Goal: Task Accomplishment & Management: Complete application form

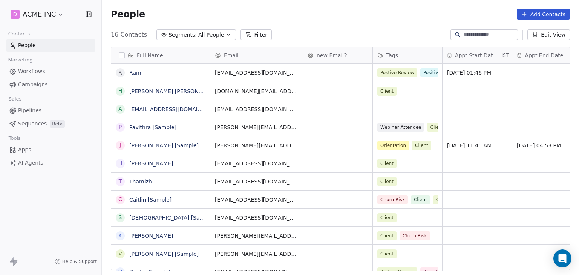
scroll to position [236, 471]
click at [35, 13] on html "D ACME INC Contacts People Marketing Workflows Campaigns Sales Pipelines Sequen…" at bounding box center [289, 137] width 579 height 275
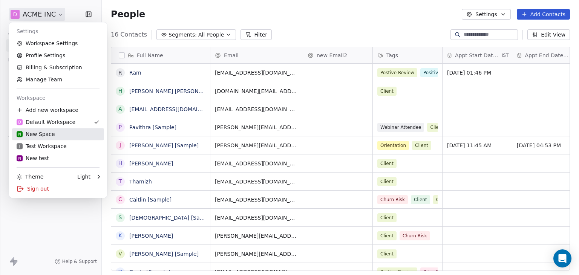
click at [39, 137] on div "N New Space" at bounding box center [36, 134] width 38 height 8
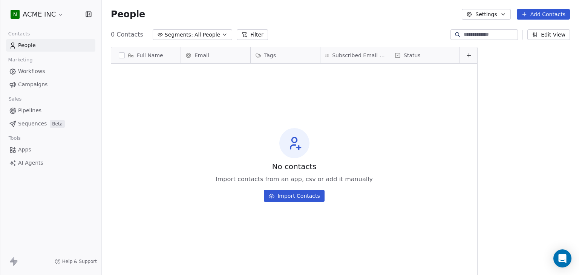
scroll to position [236, 471]
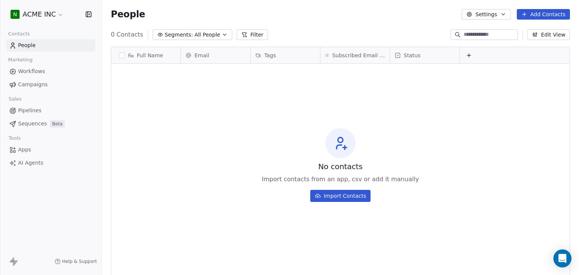
click at [564, 34] on button "Edit View" at bounding box center [548, 34] width 43 height 11
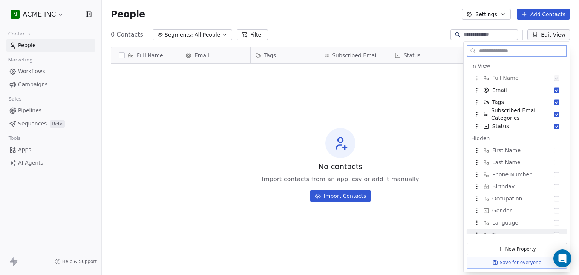
click at [519, 246] on button "New Property" at bounding box center [517, 249] width 100 height 12
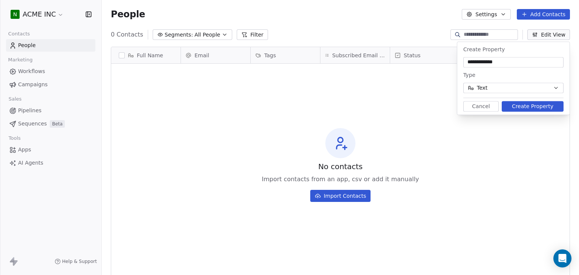
type input "**********"
click at [522, 86] on button "Text" at bounding box center [513, 88] width 100 height 11
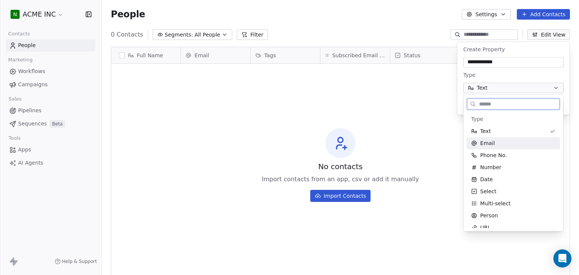
click at [495, 144] on div "Email" at bounding box center [513, 143] width 84 height 8
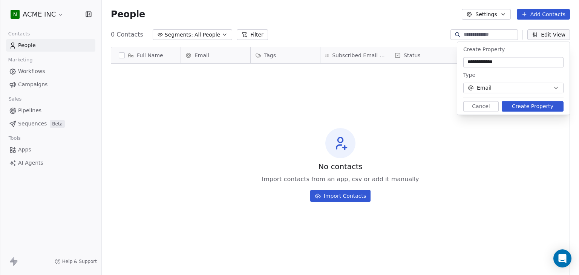
click at [533, 108] on button "Create Property" at bounding box center [533, 106] width 62 height 11
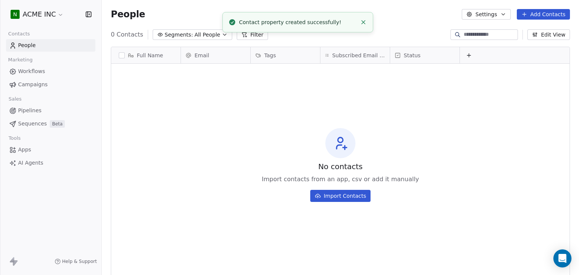
click at [546, 32] on button "Edit View" at bounding box center [548, 34] width 43 height 11
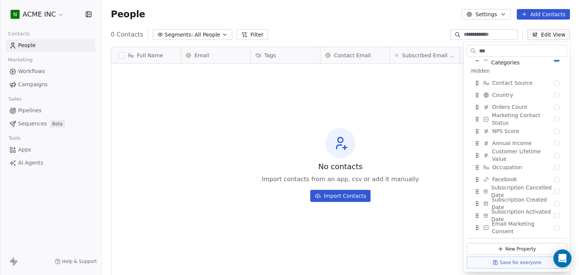
scroll to position [0, 0]
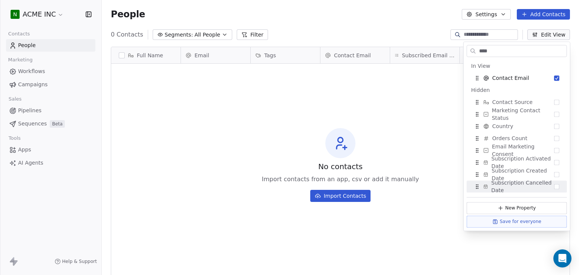
type input "****"
click at [519, 223] on button "Save for everyone" at bounding box center [517, 222] width 100 height 12
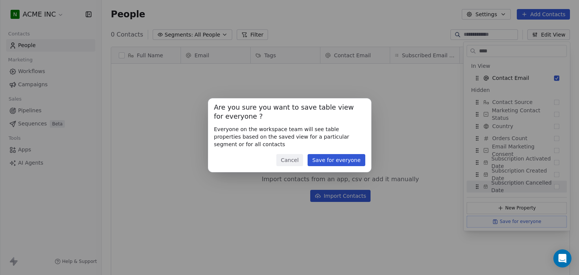
click at [354, 162] on button "Save for everyone" at bounding box center [336, 160] width 57 height 12
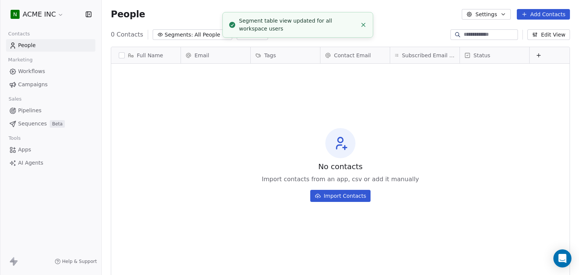
click at [417, 60] on div "Subscribed Email Categories" at bounding box center [424, 55] width 69 height 16
click at [290, 84] on html "N ACME INC Contacts People Marketing Workflows Campaigns Sales Pipelines Sequen…" at bounding box center [289, 137] width 579 height 275
click at [548, 11] on button "Add Contacts" at bounding box center [543, 14] width 53 height 11
click at [537, 32] on span "Create new contact" at bounding box center [547, 31] width 52 height 8
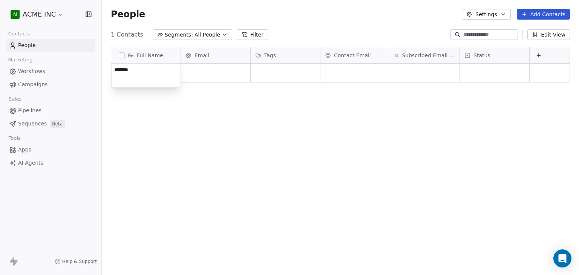
type textarea "********"
drag, startPoint x: 363, startPoint y: 55, endPoint x: 283, endPoint y: 51, distance: 80.0
click at [283, 51] on div "Full Name J Jane Doe Email Tags Contact Email Subscribed Email Categories Statu…" at bounding box center [340, 65] width 458 height 36
click at [313, 104] on div "Full Name J Jane Doe Email Contact Email Tags Subscribed Email Categories Statu…" at bounding box center [340, 162] width 477 height 242
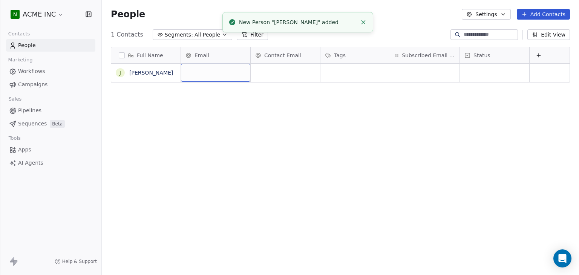
click at [196, 69] on div "grid" at bounding box center [215, 73] width 69 height 18
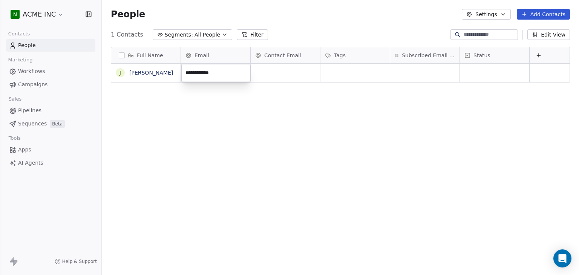
type input "**********"
click at [273, 72] on div "grid" at bounding box center [285, 73] width 69 height 18
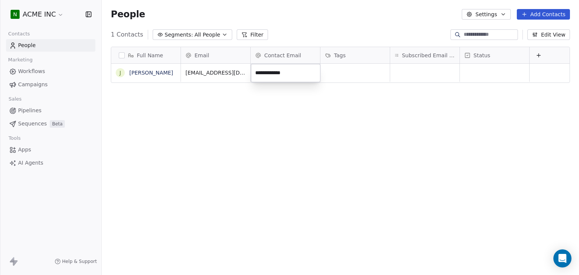
type input "**********"
click at [287, 70] on span "xyz@gamail.com" at bounding box center [301, 74] width 90 height 15
click at [274, 75] on input "**********" at bounding box center [286, 73] width 66 height 15
type input "**********"
click at [258, 102] on div "Full Name J Jane Doe Email Contact Email Tags Subscribed Email Categories Statu…" at bounding box center [340, 162] width 477 height 242
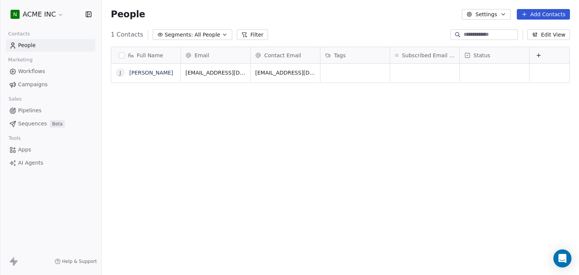
scroll to position [236, 471]
click at [293, 78] on div "[EMAIL_ADDRESS][DOMAIN_NAME]" at bounding box center [307, 75] width 113 height 22
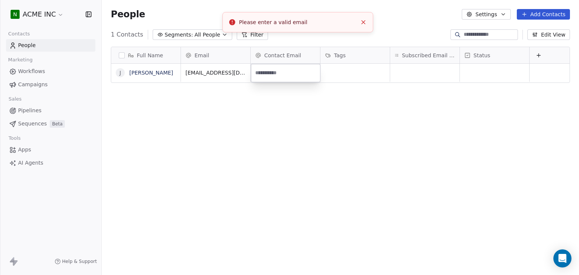
click at [324, 138] on html "N ACME INC Contacts People Marketing Workflows Campaigns Sales Pipelines Sequen…" at bounding box center [289, 137] width 579 height 275
click at [302, 77] on div "[EMAIL_ADDRESS][DOMAIN_NAME]" at bounding box center [307, 75] width 113 height 22
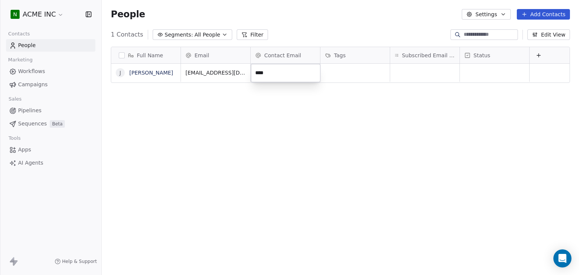
type input "***"
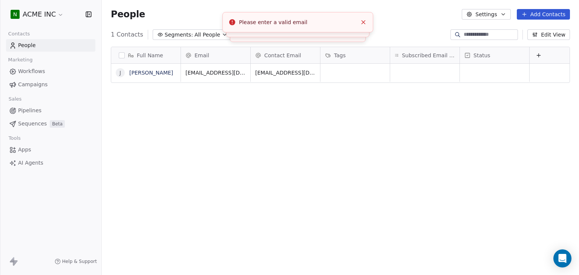
click at [302, 107] on html "N ACME INC Contacts People Marketing Workflows Campaigns Sales Pipelines Sequen…" at bounding box center [289, 137] width 579 height 275
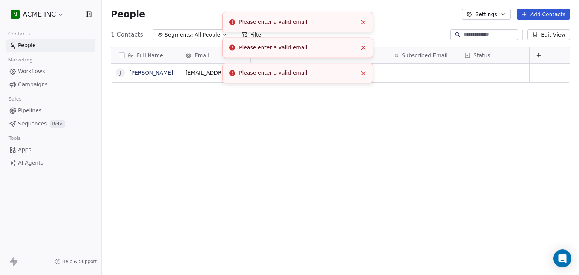
click at [363, 23] on line "Close toast" at bounding box center [363, 21] width 3 height 3
click at [363, 21] on line "Close toast" at bounding box center [363, 21] width 3 height 3
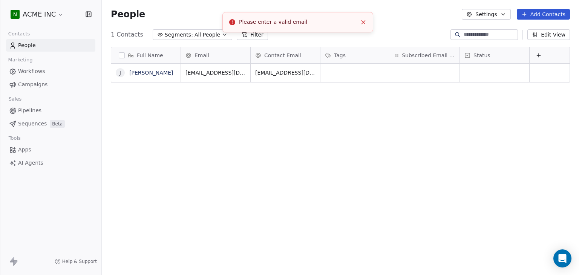
click at [363, 20] on icon "Close toast" at bounding box center [363, 22] width 7 height 7
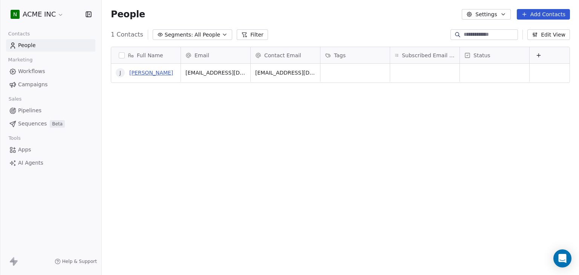
click at [151, 75] on link "[PERSON_NAME]" at bounding box center [151, 73] width 44 height 6
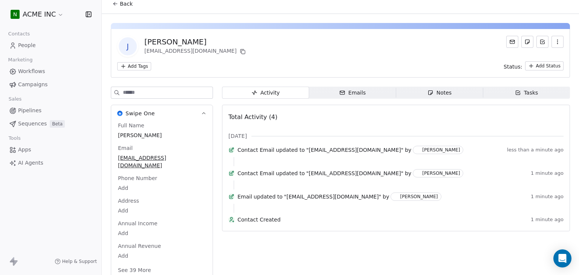
scroll to position [6, 0]
click at [143, 267] on button "See 39 More" at bounding box center [134, 270] width 42 height 14
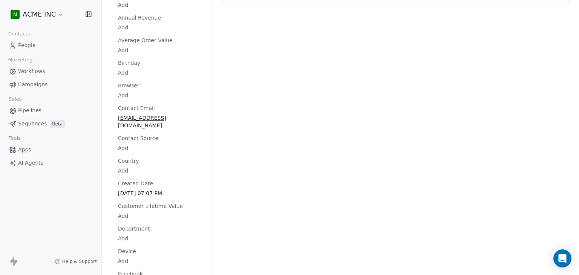
scroll to position [234, 0]
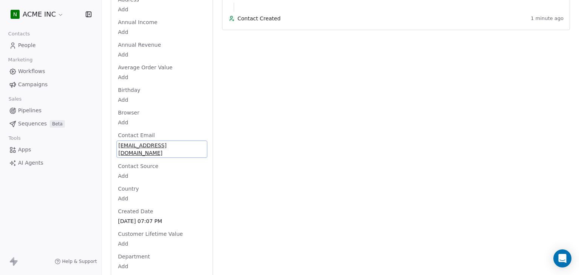
click at [163, 142] on span "[EMAIL_ADDRESS][DOMAIN_NAME]" at bounding box center [161, 149] width 87 height 15
click at [163, 138] on input "**********" at bounding box center [159, 142] width 82 height 15
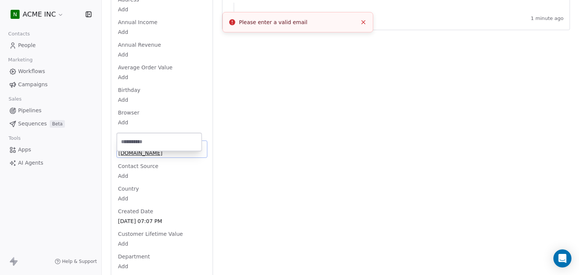
click at [282, 143] on html "N ACME INC Contacts People Marketing Workflows Campaigns Sales Pipelines Sequen…" at bounding box center [289, 137] width 579 height 275
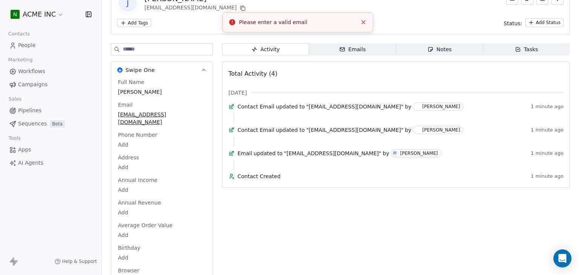
scroll to position [0, 0]
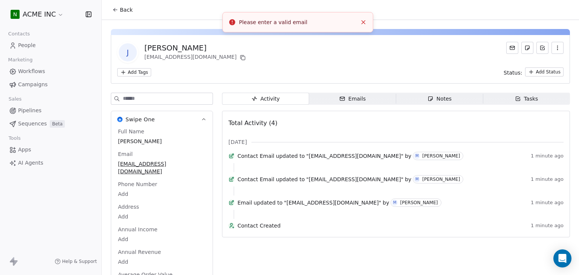
click at [225, 53] on div "[PERSON_NAME] [EMAIL_ADDRESS][DOMAIN_NAME]" at bounding box center [340, 52] width 446 height 21
click at [112, 11] on button "Back" at bounding box center [122, 10] width 29 height 14
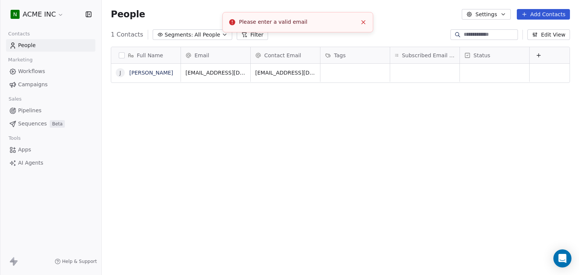
scroll to position [236, 471]
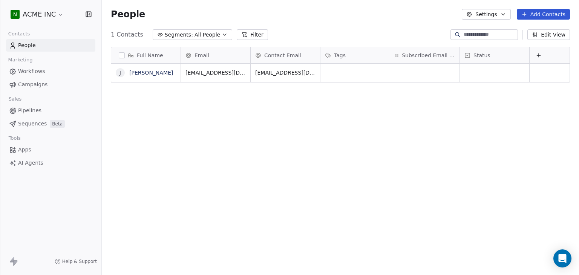
click at [247, 206] on div "Full Name [PERSON_NAME] Email Contact Email Tags Subscribed Email Categories St…" at bounding box center [340, 162] width 477 height 242
click at [534, 18] on button "Add Contacts" at bounding box center [543, 14] width 53 height 11
click at [123, 55] on html "N ACME INC Contacts People Marketing Workflows Campaigns Sales Pipelines Sequen…" at bounding box center [289, 137] width 579 height 275
click at [123, 55] on button "button" at bounding box center [122, 55] width 6 height 6
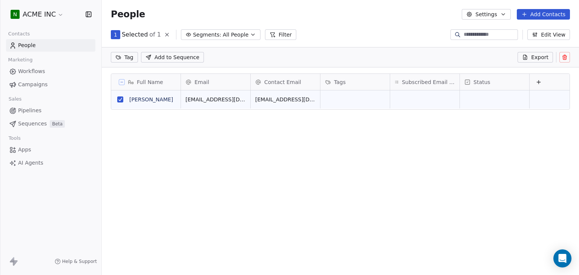
click at [542, 56] on span "Export" at bounding box center [539, 58] width 17 height 8
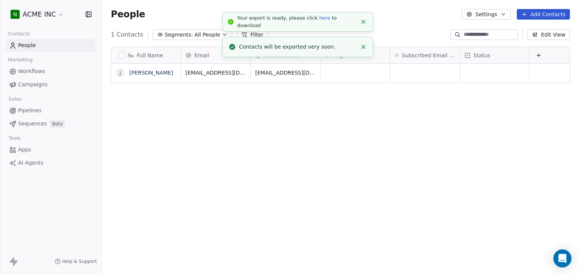
click at [319, 21] on link "here" at bounding box center [324, 18] width 11 height 6
click at [362, 21] on icon "Close toast" at bounding box center [363, 21] width 7 height 7
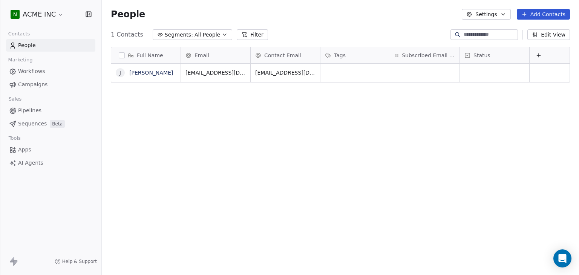
click at [523, 15] on icon at bounding box center [524, 14] width 6 height 6
click at [546, 31] on span "Create new contact" at bounding box center [547, 31] width 52 height 8
click at [530, 12] on html "N ACME INC Contacts People Marketing Workflows Campaigns Sales Pipelines Sequen…" at bounding box center [289, 137] width 579 height 275
click at [534, 14] on button "Add Contacts" at bounding box center [543, 14] width 53 height 11
click at [536, 32] on span "Create new contact" at bounding box center [547, 31] width 52 height 8
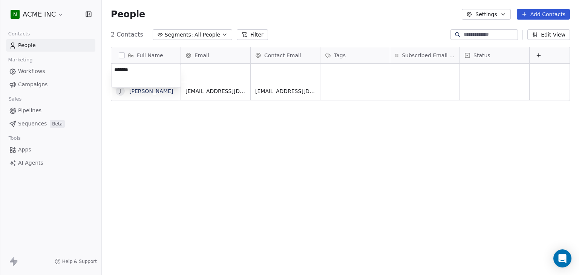
type textarea "********"
click at [219, 75] on html "N ACME INC Contacts People Marketing Workflows Campaigns Sales Pipelines Sequen…" at bounding box center [289, 137] width 579 height 275
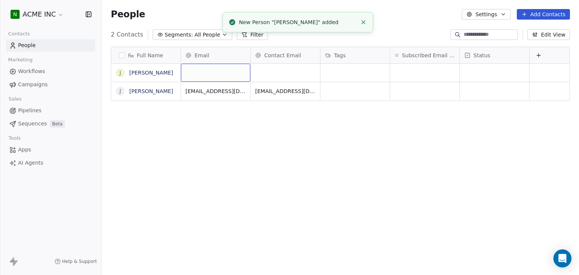
click at [219, 75] on div "grid" at bounding box center [215, 73] width 69 height 18
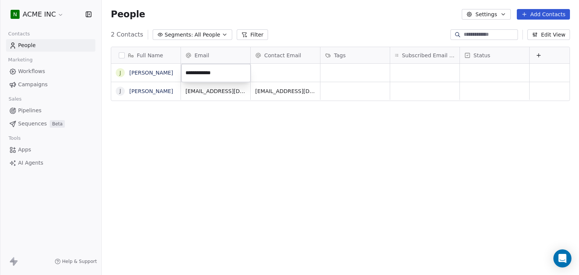
type input "**********"
click at [275, 74] on div "grid" at bounding box center [285, 73] width 69 height 18
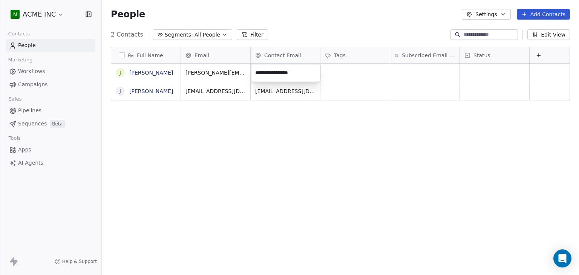
type input "**********"
click at [347, 123] on div "Full Name J [PERSON_NAME] J [PERSON_NAME] Email Contact Email Tags Subscribed E…" at bounding box center [340, 162] width 477 height 242
click at [119, 56] on button "button" at bounding box center [122, 55] width 6 height 6
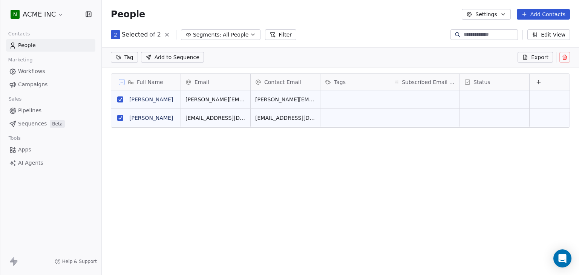
click at [535, 55] on span "Export" at bounding box center [539, 58] width 17 height 8
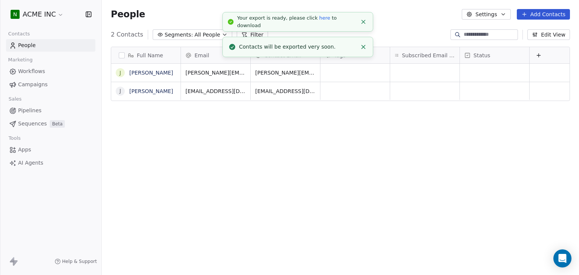
click at [319, 21] on link "here" at bounding box center [324, 18] width 11 height 6
click at [363, 23] on icon "Close toast" at bounding box center [363, 21] width 7 height 7
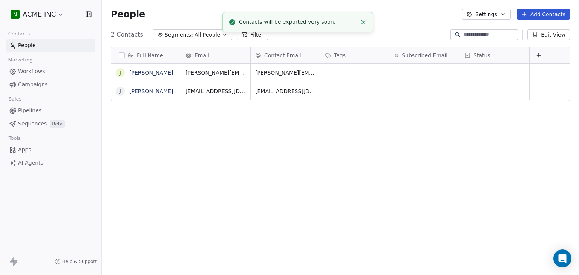
click at [363, 23] on line "Close toast" at bounding box center [363, 21] width 3 height 3
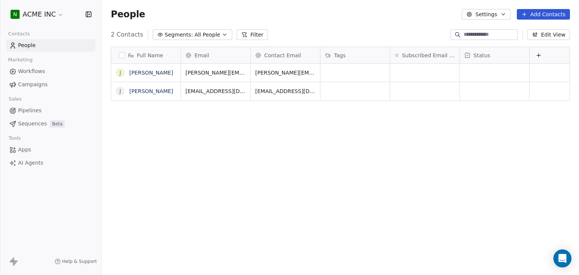
click at [555, 18] on button "Add Contacts" at bounding box center [543, 14] width 53 height 11
click at [544, 42] on span "Import from CSV" at bounding box center [543, 43] width 44 height 8
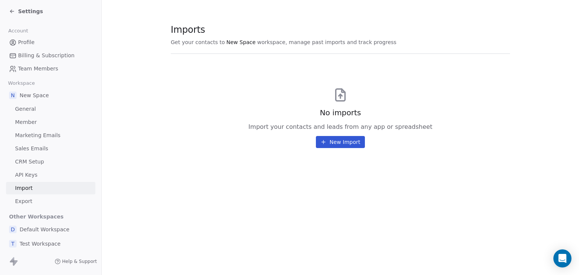
click at [336, 144] on button "New Import" at bounding box center [340, 142] width 49 height 12
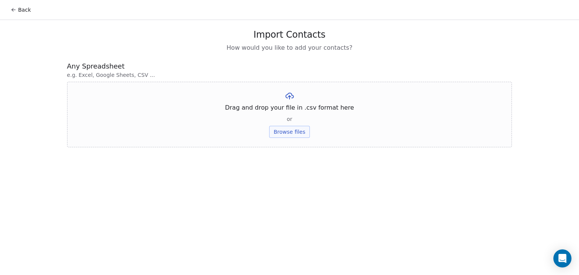
click at [298, 133] on button "Browse files" at bounding box center [289, 132] width 41 height 12
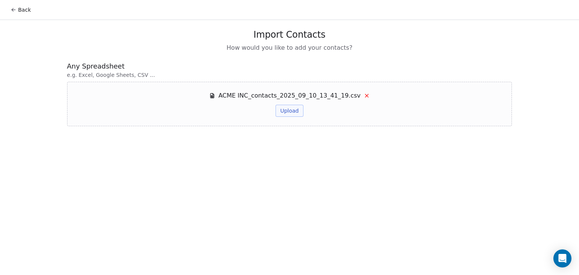
click at [287, 109] on button "Upload" at bounding box center [290, 111] width 28 height 12
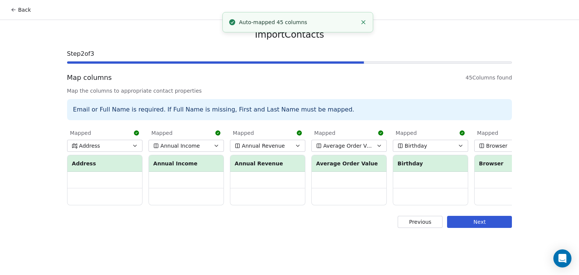
click at [135, 149] on icon "button" at bounding box center [135, 146] width 6 height 6
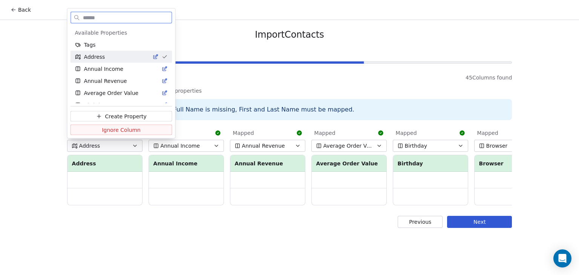
click at [130, 130] on span "Ignore Column" at bounding box center [121, 130] width 39 height 8
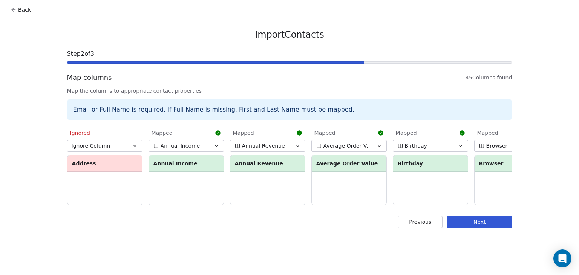
click at [213, 145] on icon "button" at bounding box center [216, 146] width 6 height 6
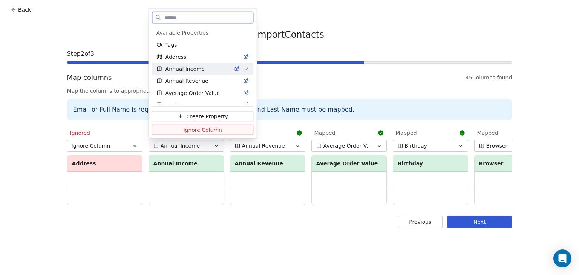
click at [215, 132] on span "Ignore Column" at bounding box center [202, 130] width 39 height 8
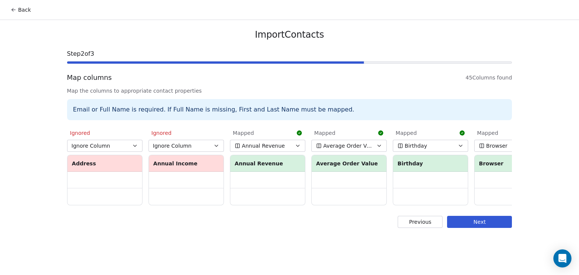
click at [271, 146] on span "Annual Revenue" at bounding box center [263, 146] width 43 height 8
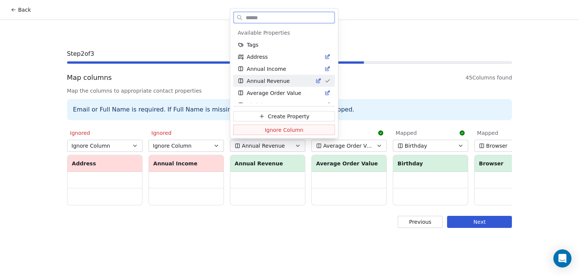
click at [281, 130] on span "Ignore Column" at bounding box center [284, 130] width 39 height 8
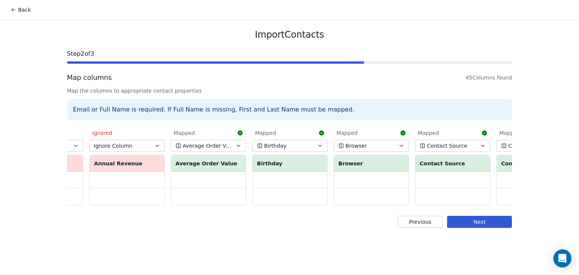
scroll to position [0, 112]
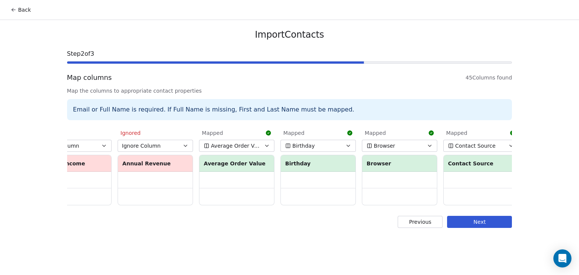
click at [238, 147] on span "Average Order Value" at bounding box center [235, 146] width 49 height 8
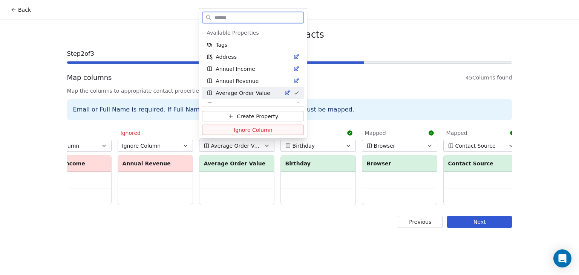
click at [255, 128] on span "Ignore Column" at bounding box center [253, 130] width 39 height 8
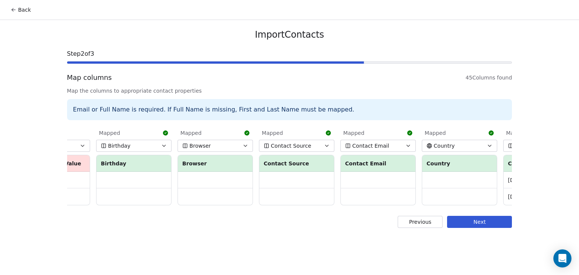
scroll to position [0, 299]
click at [144, 144] on button "Birthday" at bounding box center [131, 146] width 75 height 12
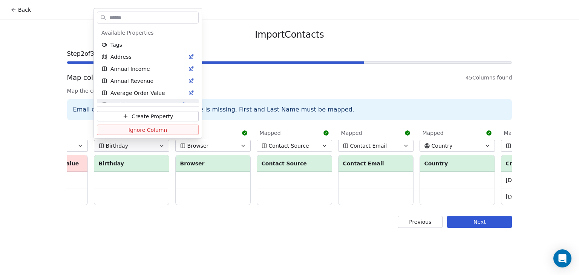
scroll to position [8, 0]
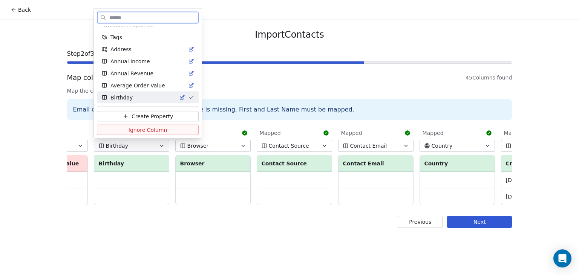
click at [146, 129] on span "Ignore Column" at bounding box center [148, 130] width 39 height 8
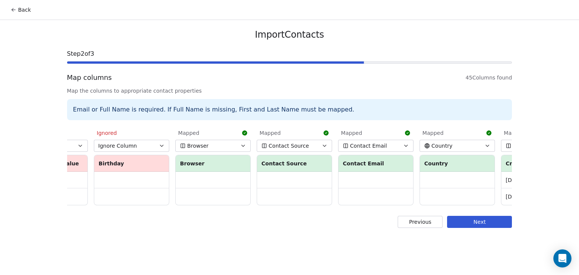
click at [204, 141] on button "Browser" at bounding box center [212, 146] width 75 height 12
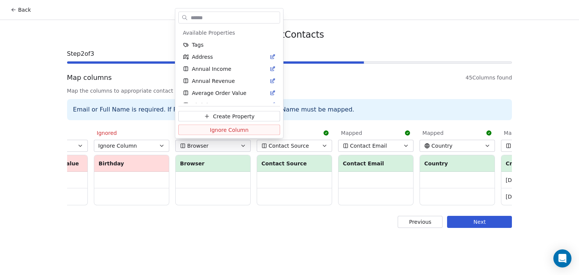
scroll to position [20, 0]
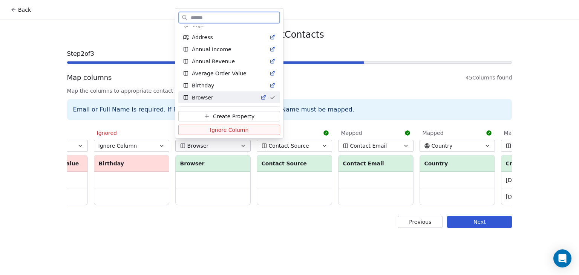
click at [229, 133] on span "Ignore Column" at bounding box center [229, 130] width 39 height 8
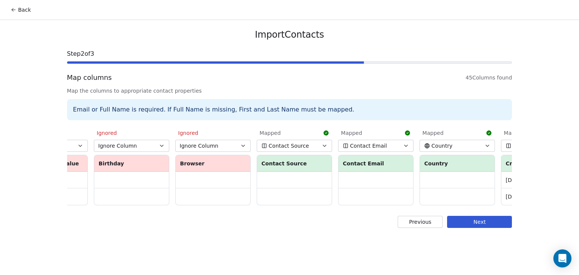
click at [278, 148] on span "Contact Source" at bounding box center [289, 146] width 40 height 8
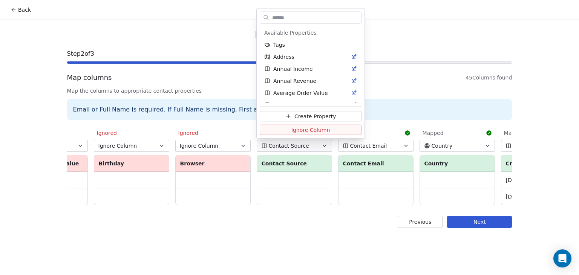
scroll to position [32, 0]
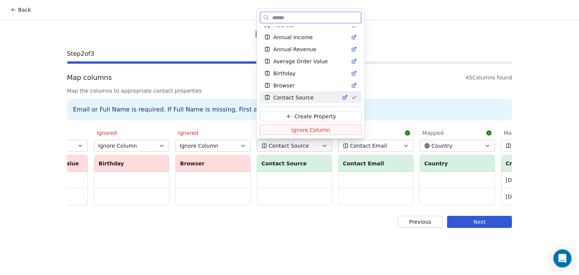
click at [305, 131] on span "Ignore Column" at bounding box center [310, 130] width 39 height 8
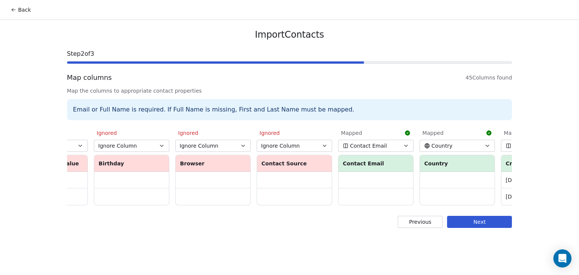
click at [365, 147] on span "Contact Email" at bounding box center [368, 146] width 37 height 8
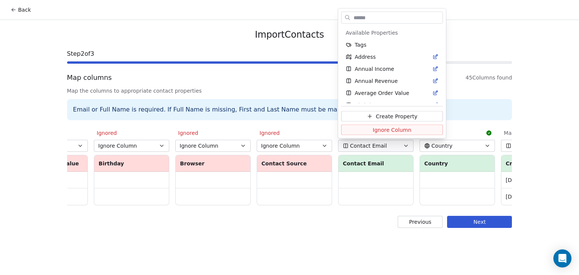
scroll to position [44, 0]
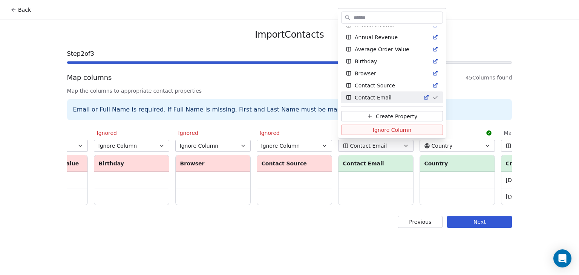
click at [280, 215] on html "Back Import Contacts Step 2 of 3 Map columns 45 Columns found Map the columns t…" at bounding box center [289, 137] width 579 height 275
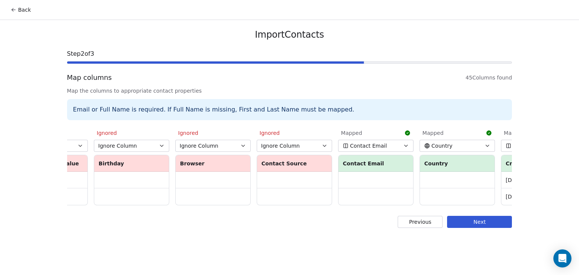
click at [412, 146] on button "Contact Email" at bounding box center [375, 146] width 75 height 12
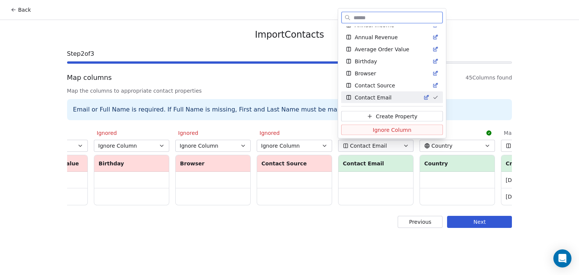
click at [389, 96] on div "Contact Email" at bounding box center [388, 98] width 84 height 8
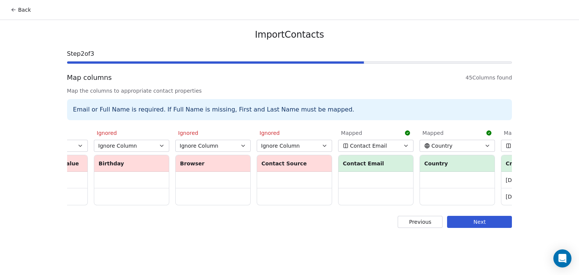
click at [371, 184] on td at bounding box center [376, 180] width 75 height 17
click at [369, 196] on td at bounding box center [376, 196] width 75 height 17
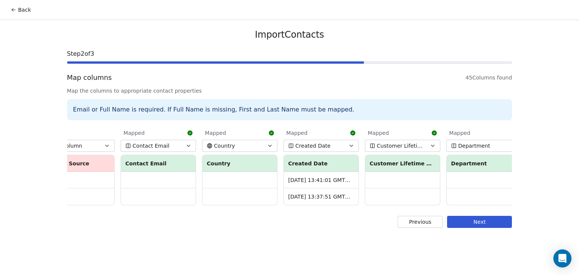
scroll to position [0, 624]
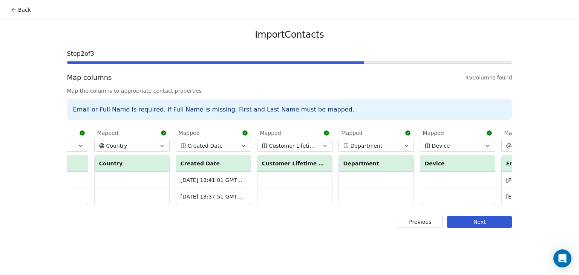
click at [234, 145] on button "Created Date" at bounding box center [213, 146] width 75 height 12
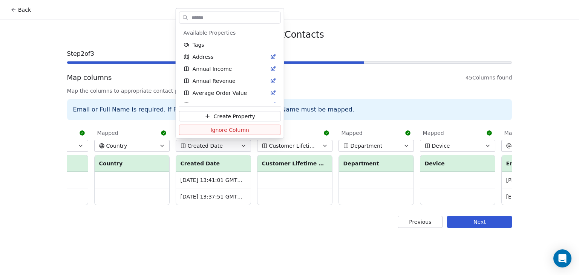
scroll to position [68, 0]
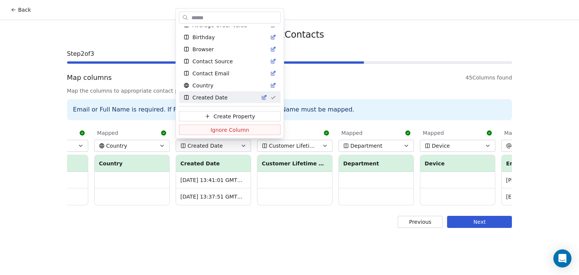
click at [234, 145] on html "Back Import Contacts Step 2 of 3 Map columns 45 Columns found Map the columns t…" at bounding box center [289, 137] width 579 height 275
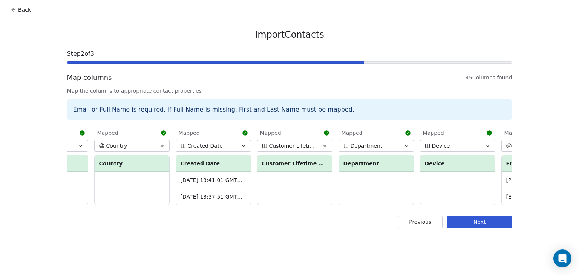
click at [317, 148] on span "Customer Lifetime Value" at bounding box center [293, 146] width 49 height 8
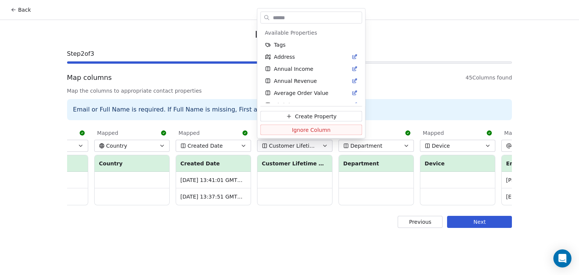
scroll to position [80, 0]
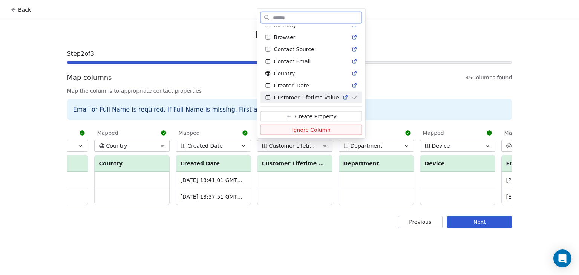
click at [319, 130] on span "Ignore Column" at bounding box center [311, 130] width 39 height 8
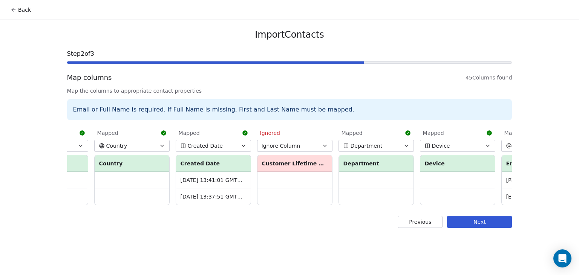
click at [376, 148] on span "Department" at bounding box center [367, 146] width 32 height 8
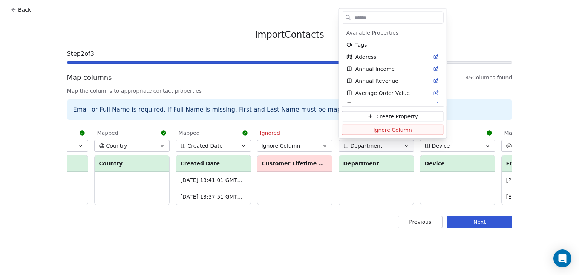
scroll to position [92, 0]
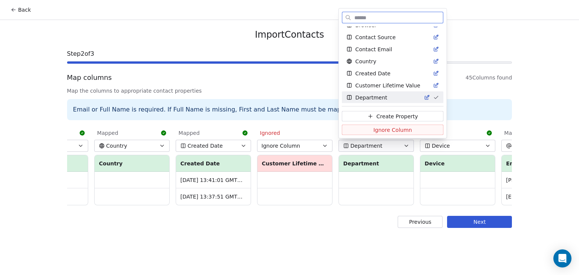
click at [391, 129] on span "Ignore Column" at bounding box center [392, 130] width 39 height 8
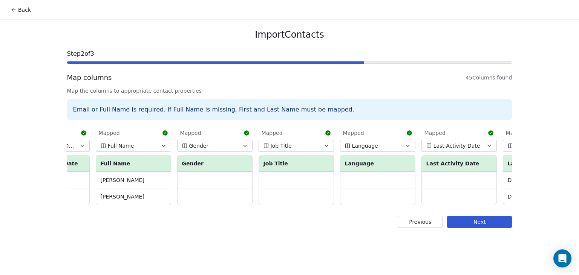
scroll to position [0, 1376]
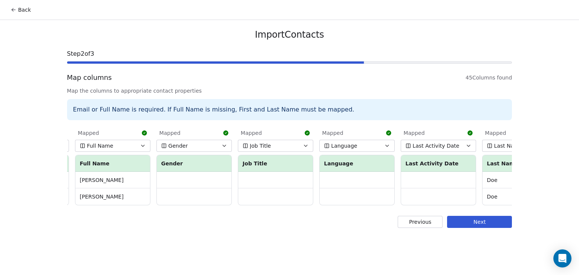
click at [210, 142] on button "Gender" at bounding box center [193, 146] width 75 height 12
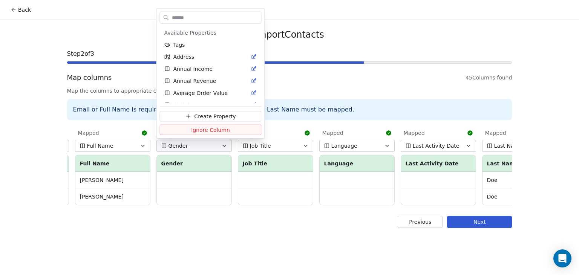
scroll to position [176, 0]
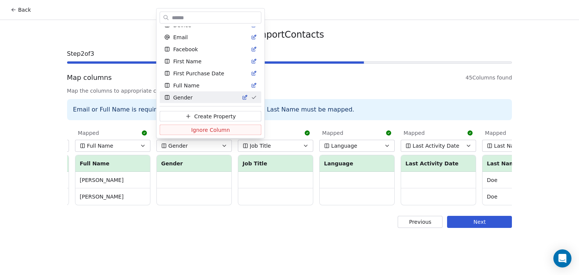
click at [265, 208] on html "Back Import Contacts Step 2 of 3 Map columns 45 Columns found Map the columns t…" at bounding box center [289, 137] width 579 height 275
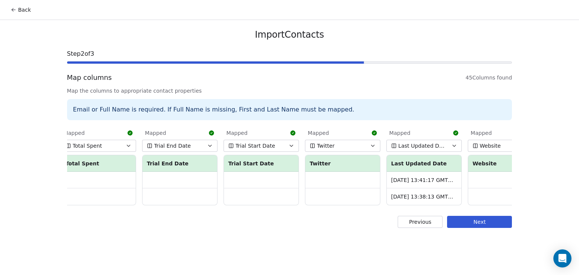
scroll to position [0, 3213]
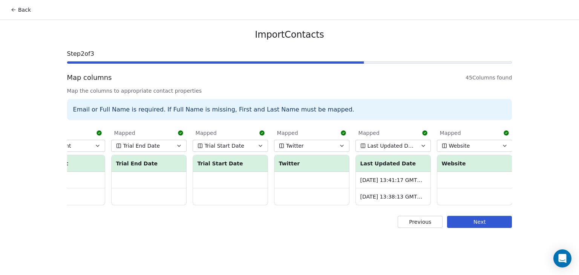
click at [493, 225] on button "Next" at bounding box center [479, 222] width 65 height 12
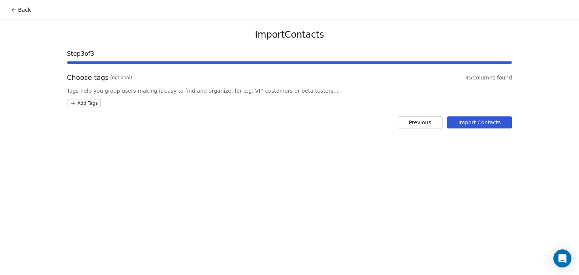
click at [493, 120] on button "Import Contacts" at bounding box center [479, 122] width 65 height 12
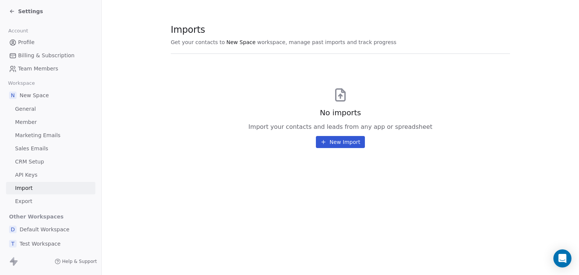
click at [347, 144] on button "New Import" at bounding box center [340, 142] width 49 height 12
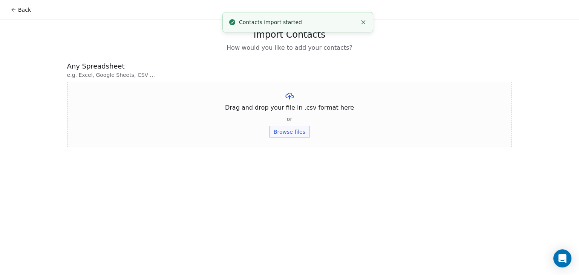
click at [23, 11] on button "Back" at bounding box center [20, 10] width 29 height 14
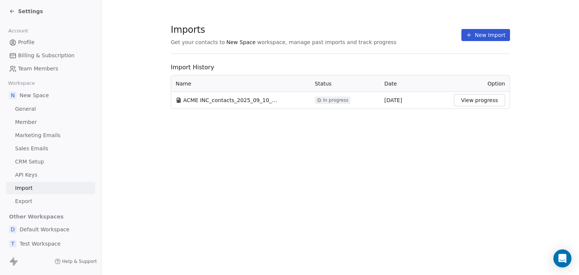
click at [484, 103] on button "View progress" at bounding box center [479, 100] width 51 height 12
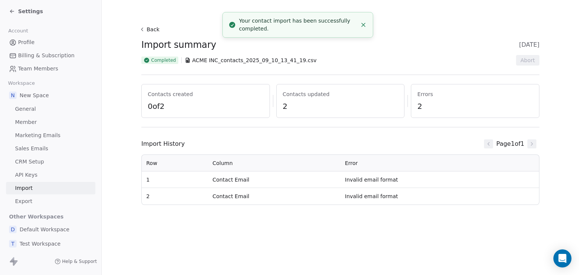
click at [227, 220] on section "Back Import summary [DATE] Completed ACME INC_contacts_2025_09_10_13_41_19.csv …" at bounding box center [340, 114] width 434 height 229
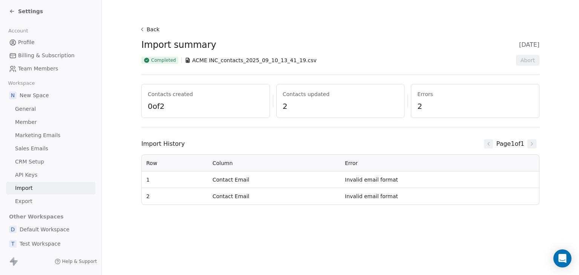
click at [156, 28] on button "Back" at bounding box center [150, 30] width 24 height 14
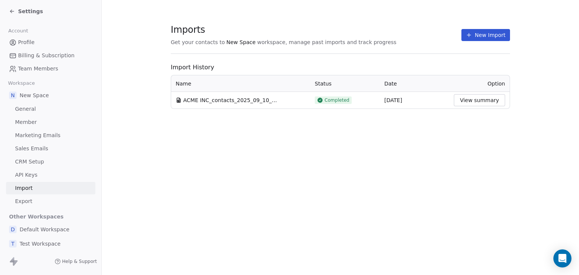
click at [27, 14] on span "Settings" at bounding box center [30, 12] width 25 height 8
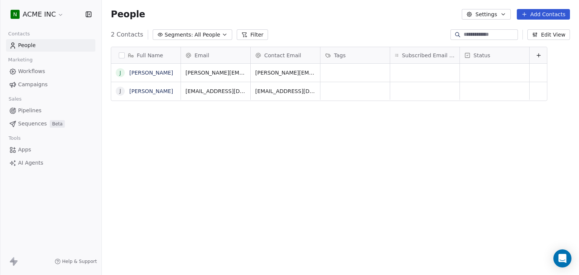
scroll to position [236, 471]
